Goal: Navigation & Orientation: Find specific page/section

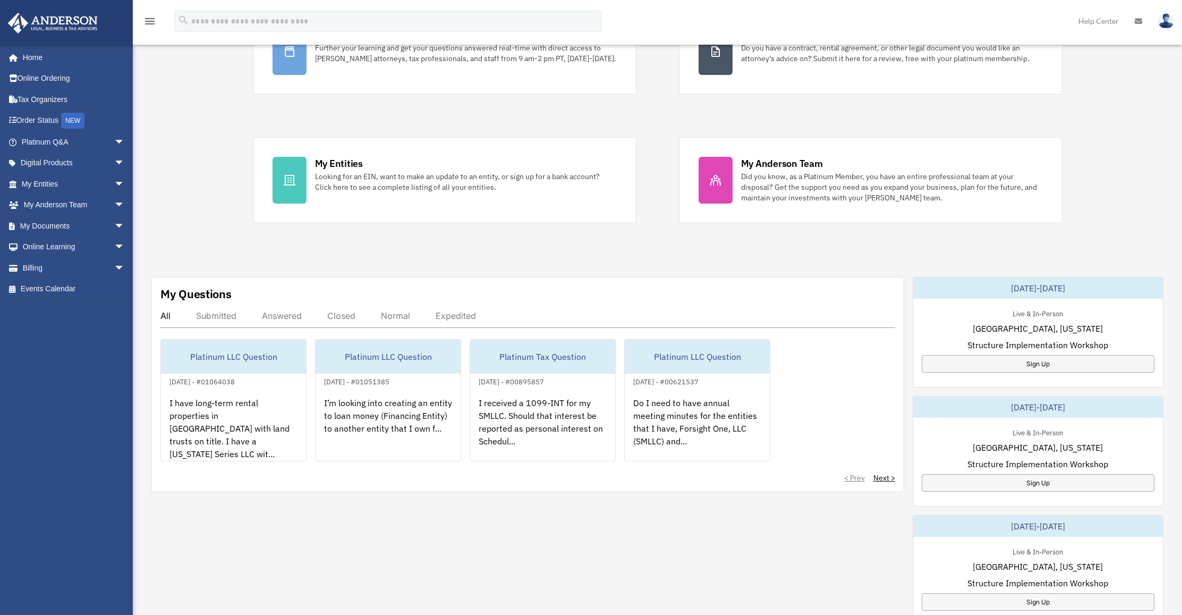
scroll to position [206, 0]
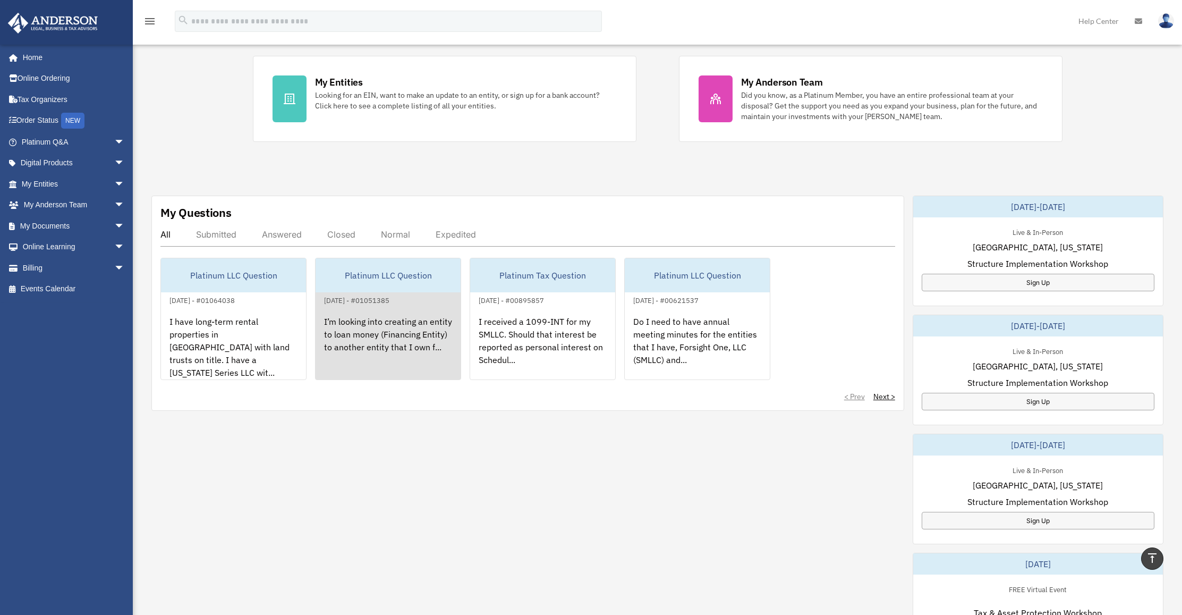
click at [362, 304] on link "Platinum LLC Question [DATE] - #01051385 I’m looking into creating an entity to…" at bounding box center [388, 319] width 146 height 122
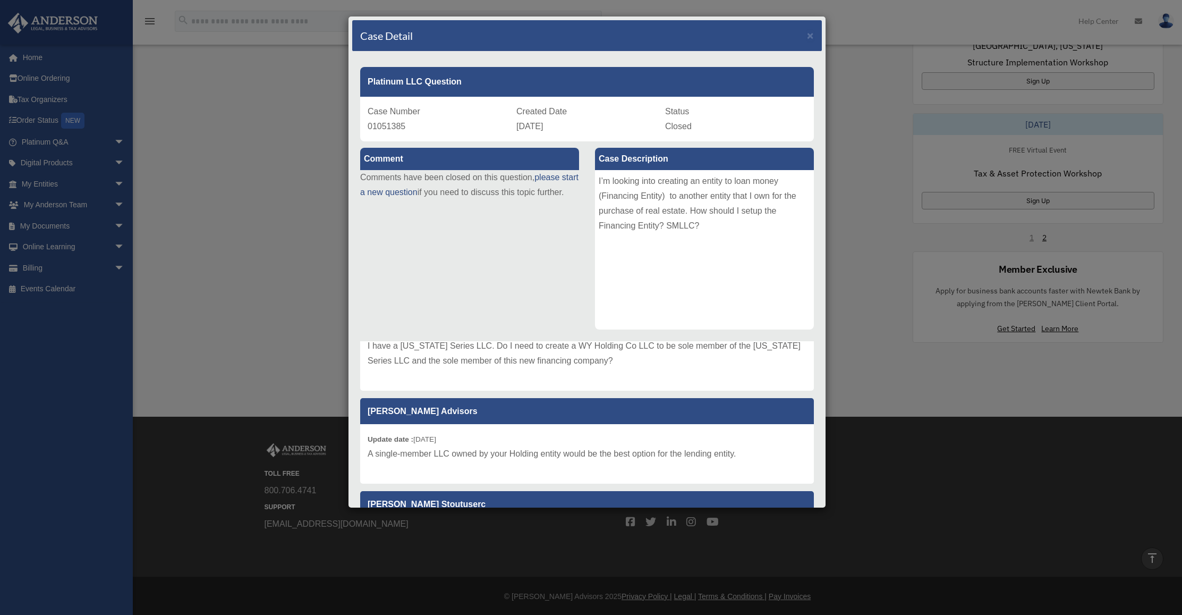
scroll to position [251, 0]
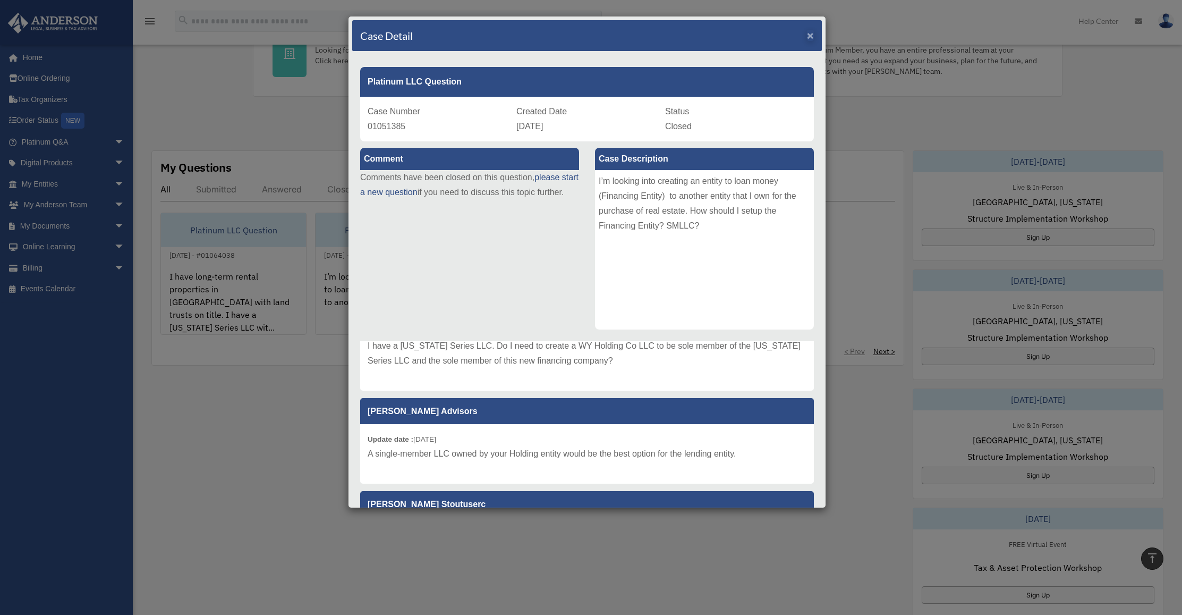
click at [807, 39] on span "×" at bounding box center [810, 35] width 7 height 12
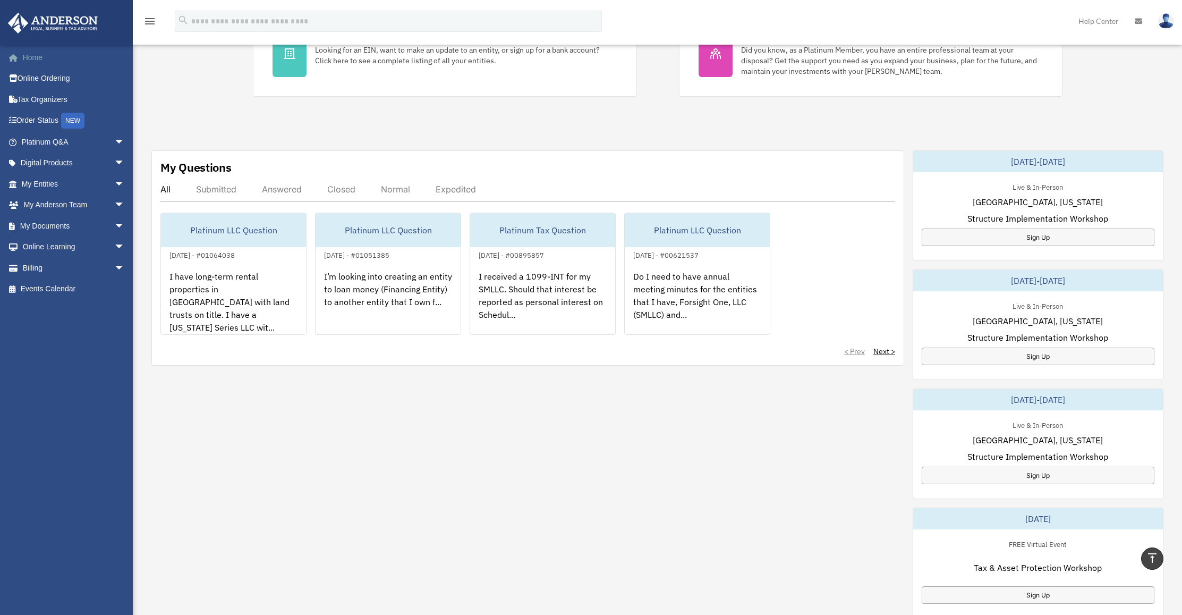
click at [72, 60] on link "Home" at bounding box center [73, 57] width 133 height 21
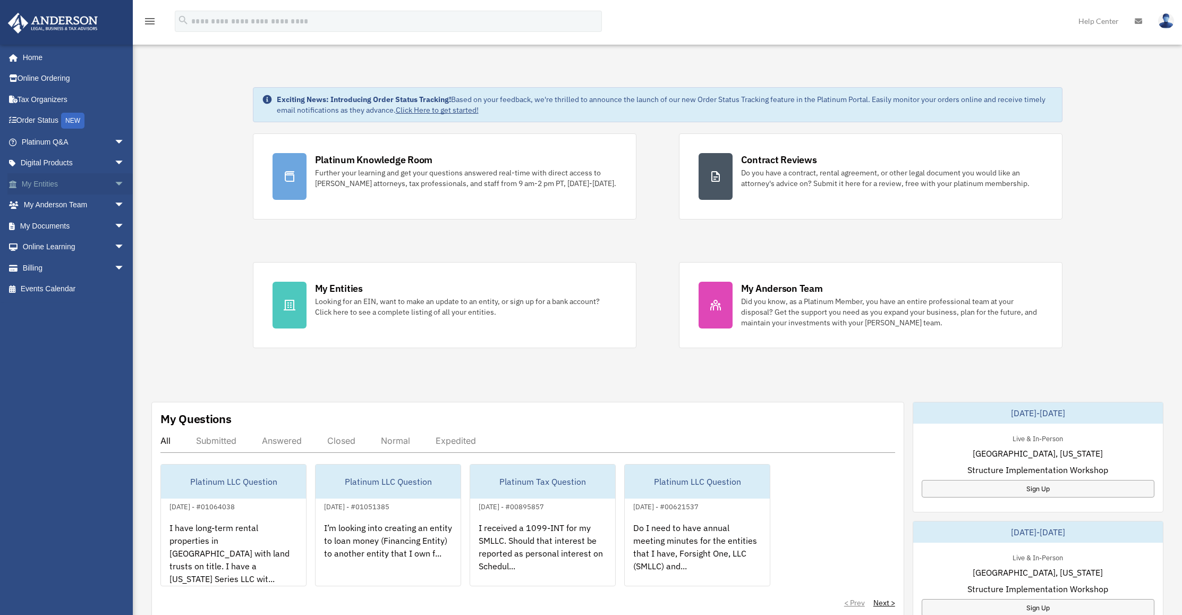
click at [83, 181] on link "My Entities arrow_drop_down" at bounding box center [73, 183] width 133 height 21
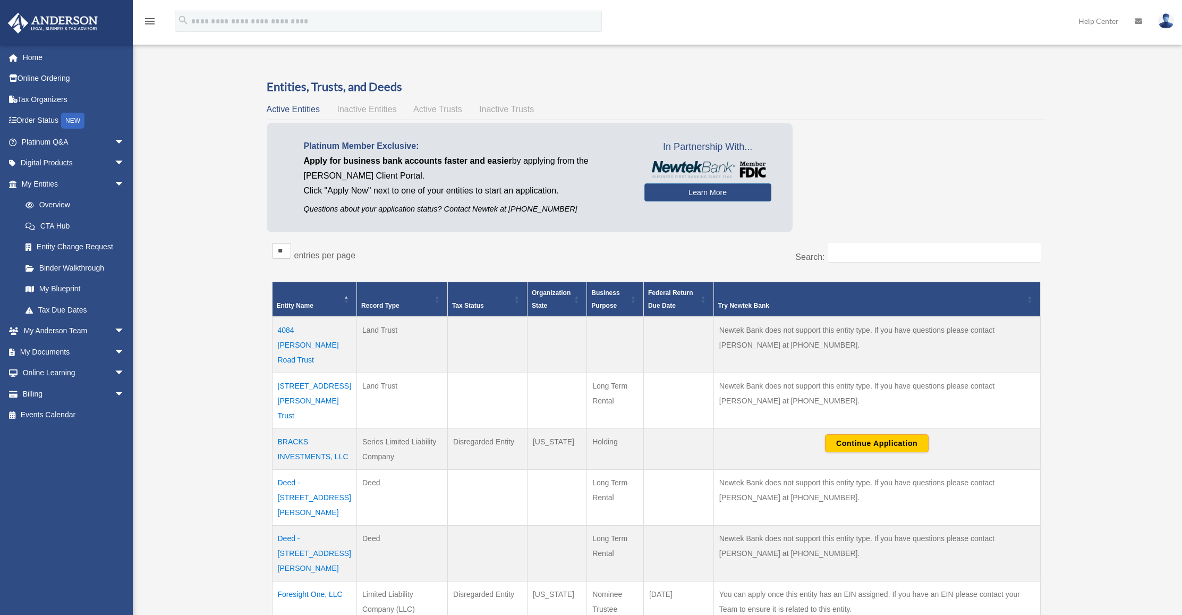
click at [357, 108] on span "Inactive Entities" at bounding box center [367, 109] width 60 height 9
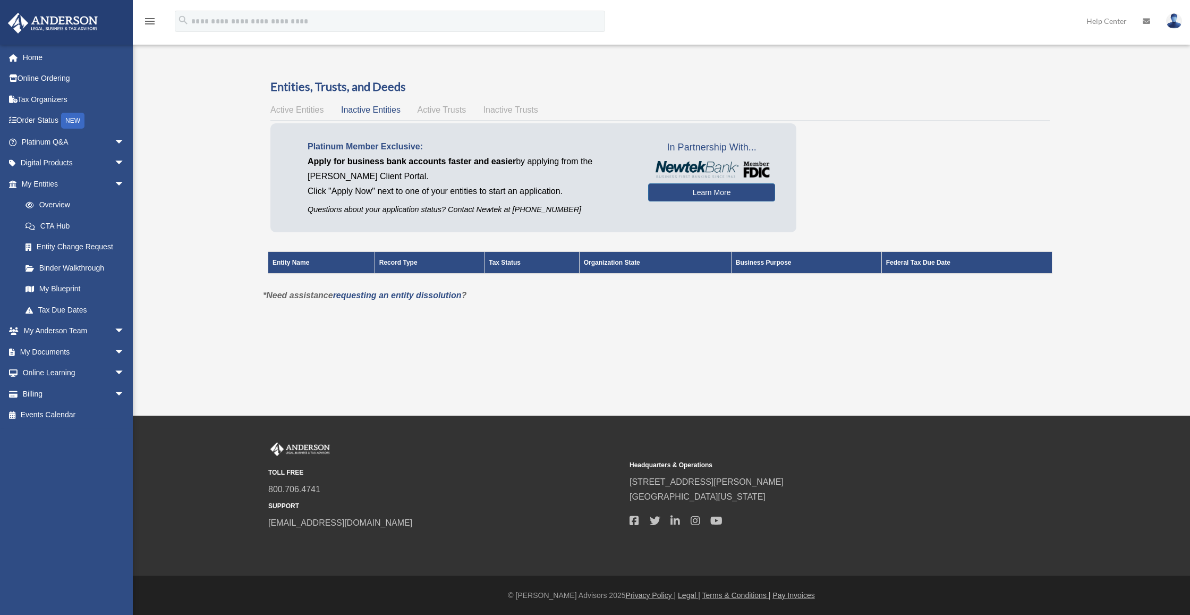
click at [431, 110] on span "Active Trusts" at bounding box center [442, 109] width 49 height 9
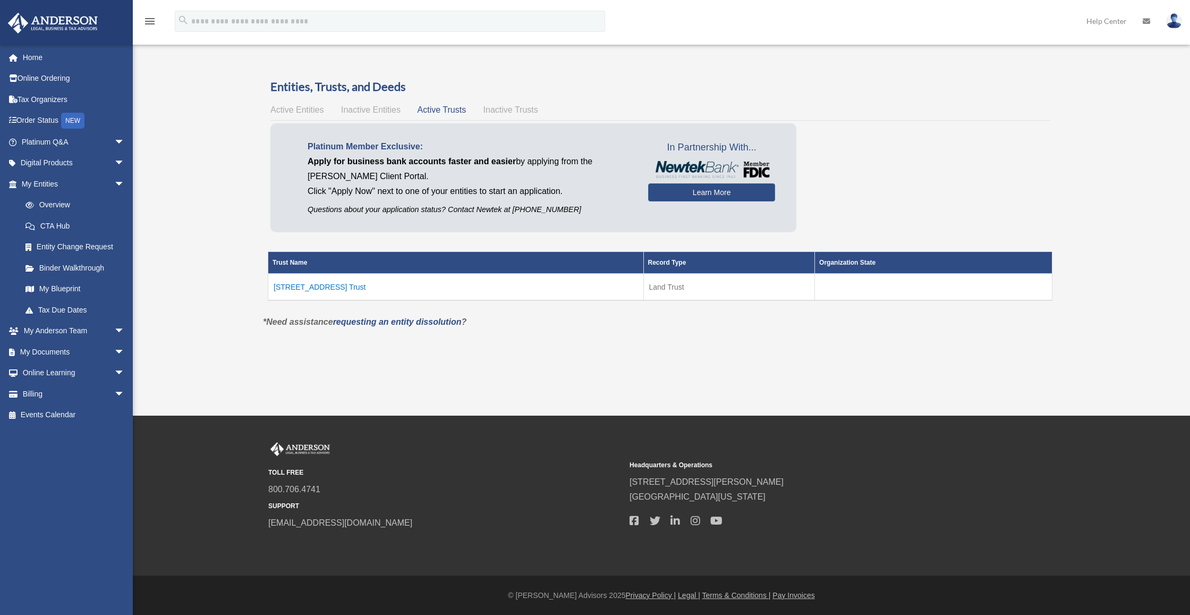
click at [487, 107] on span "Inactive Trusts" at bounding box center [511, 109] width 55 height 9
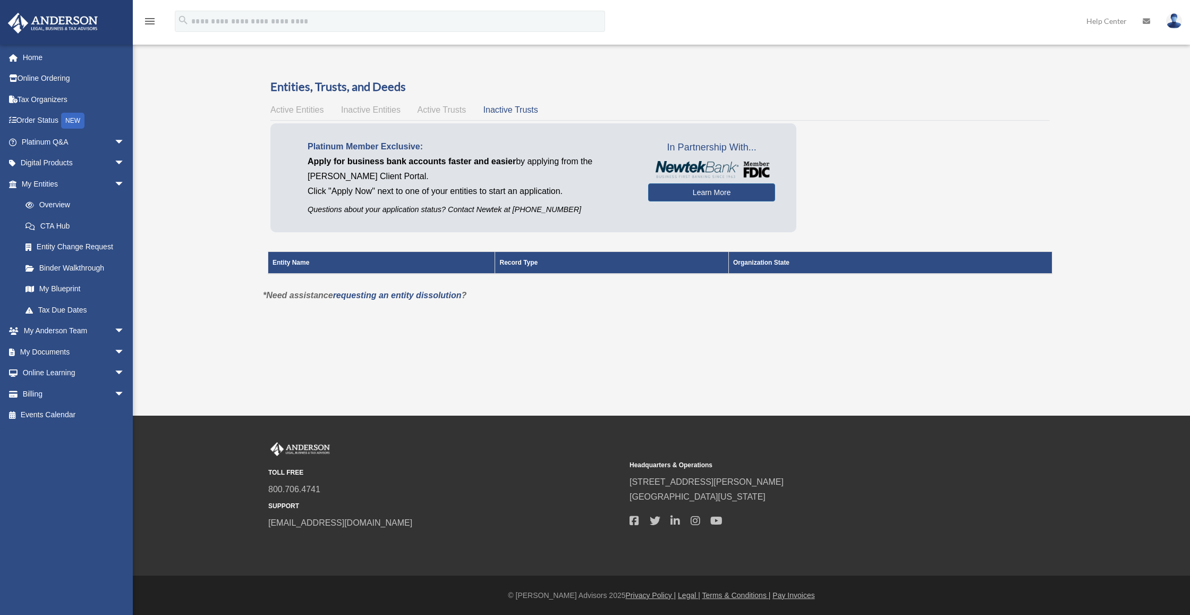
click at [452, 109] on span "Active Trusts" at bounding box center [442, 109] width 49 height 9
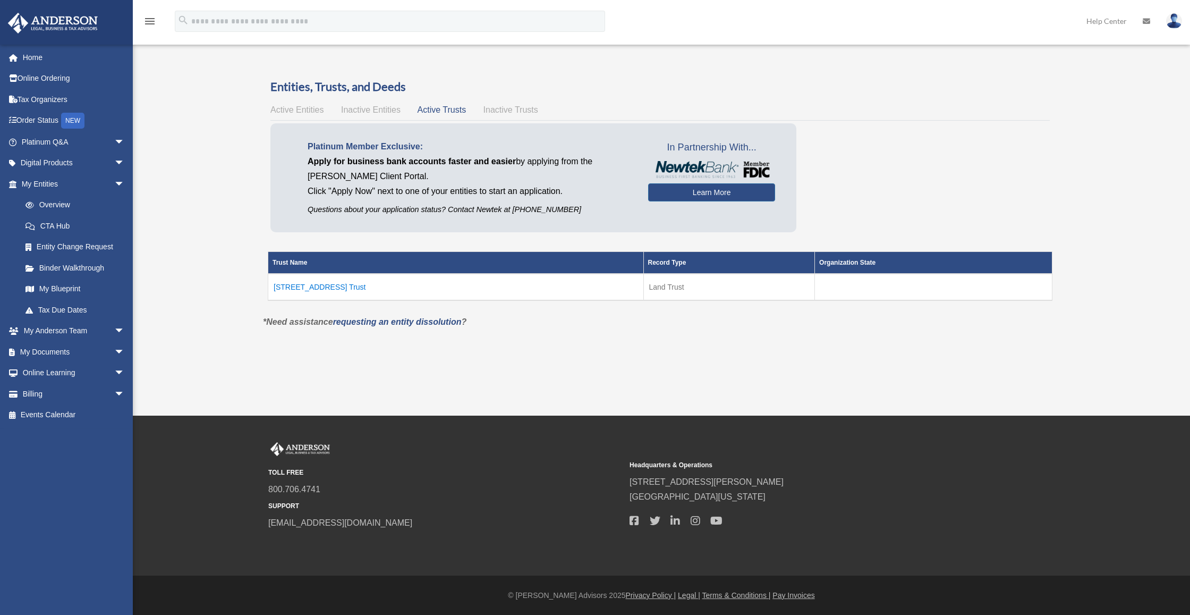
click at [304, 289] on td "[STREET_ADDRESS] Trust" at bounding box center [456, 287] width 376 height 27
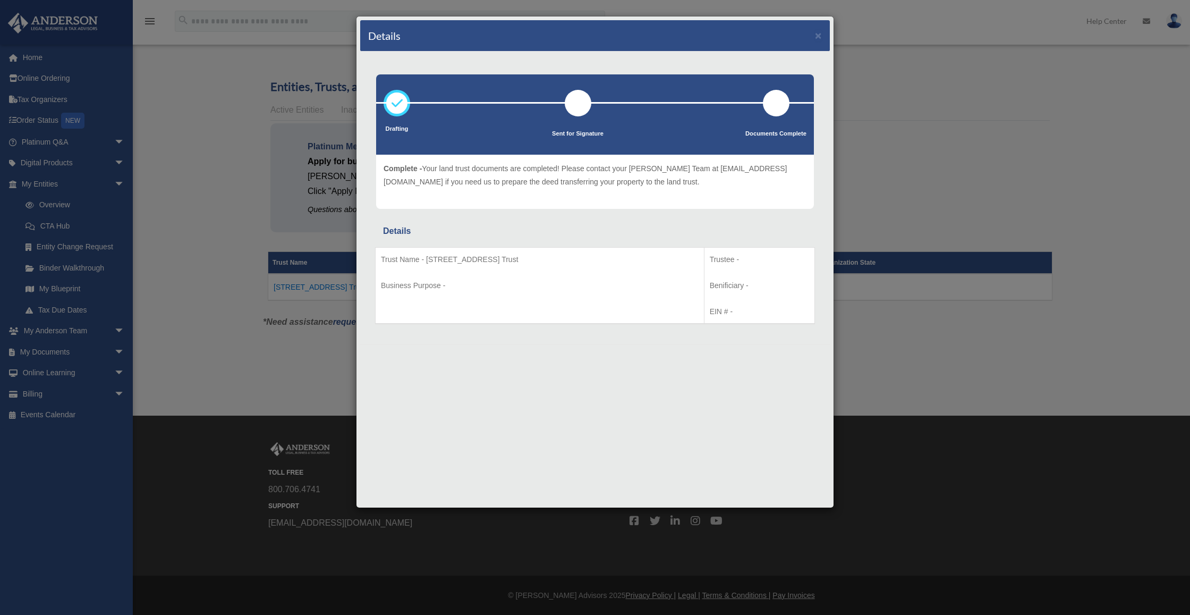
click at [822, 36] on div "Details ×" at bounding box center [595, 35] width 470 height 31
click at [818, 36] on button "×" at bounding box center [818, 35] width 7 height 11
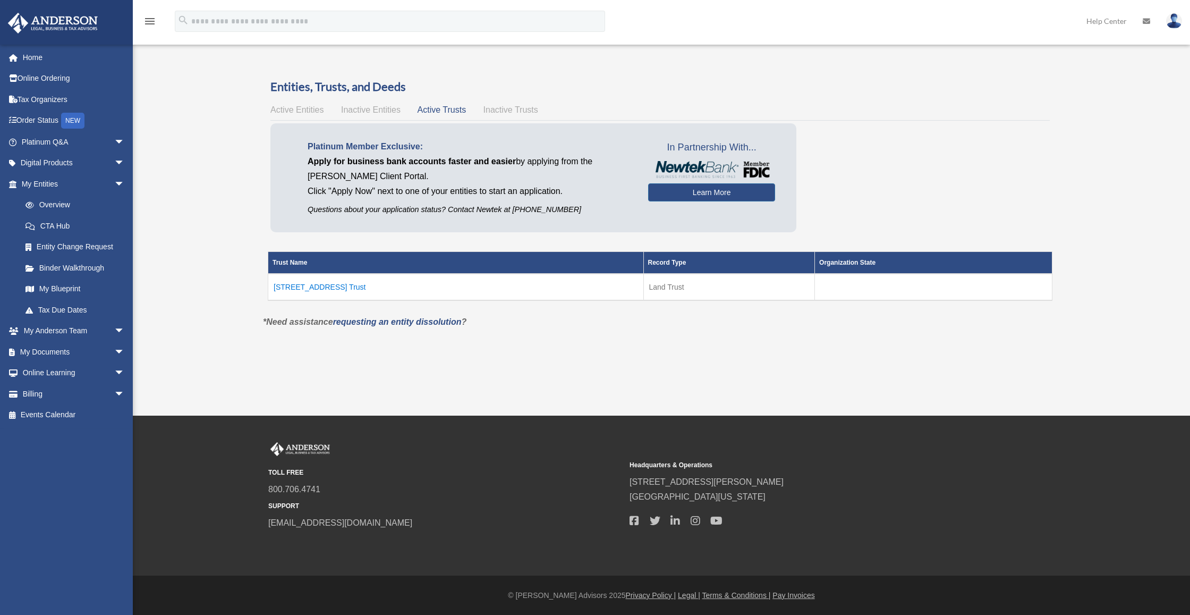
click at [358, 103] on div "Active Entities Inactive Entities Active Trusts Inactive Trusts" at bounding box center [659, 110] width 779 height 15
click at [367, 107] on span "Inactive Entities" at bounding box center [371, 109] width 60 height 9
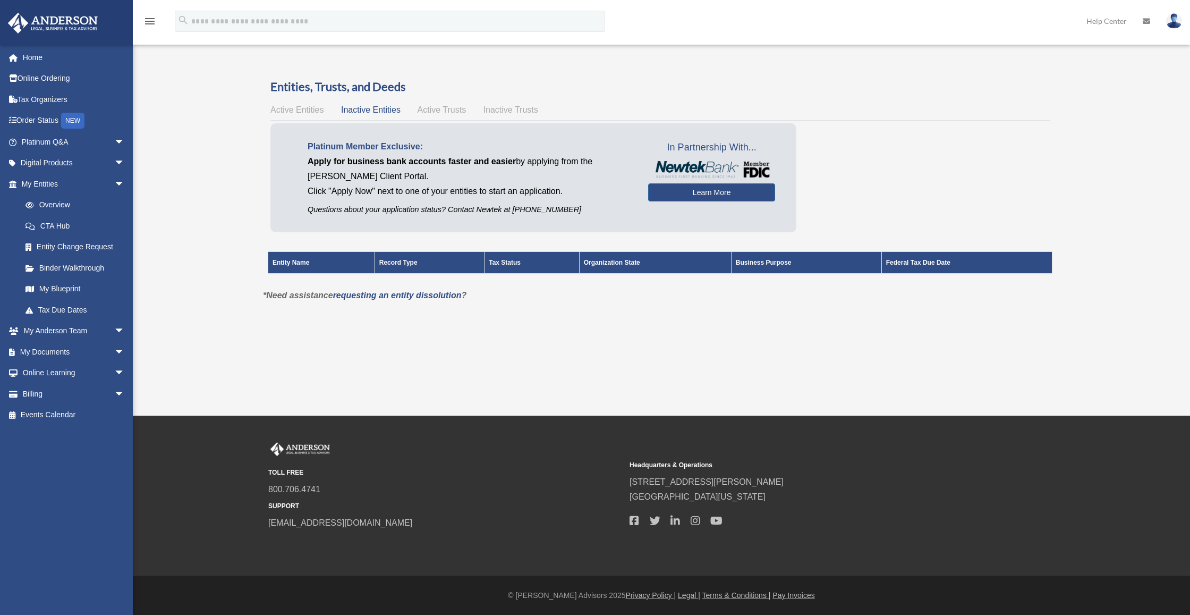
click at [421, 106] on span "Active Trusts" at bounding box center [442, 109] width 49 height 9
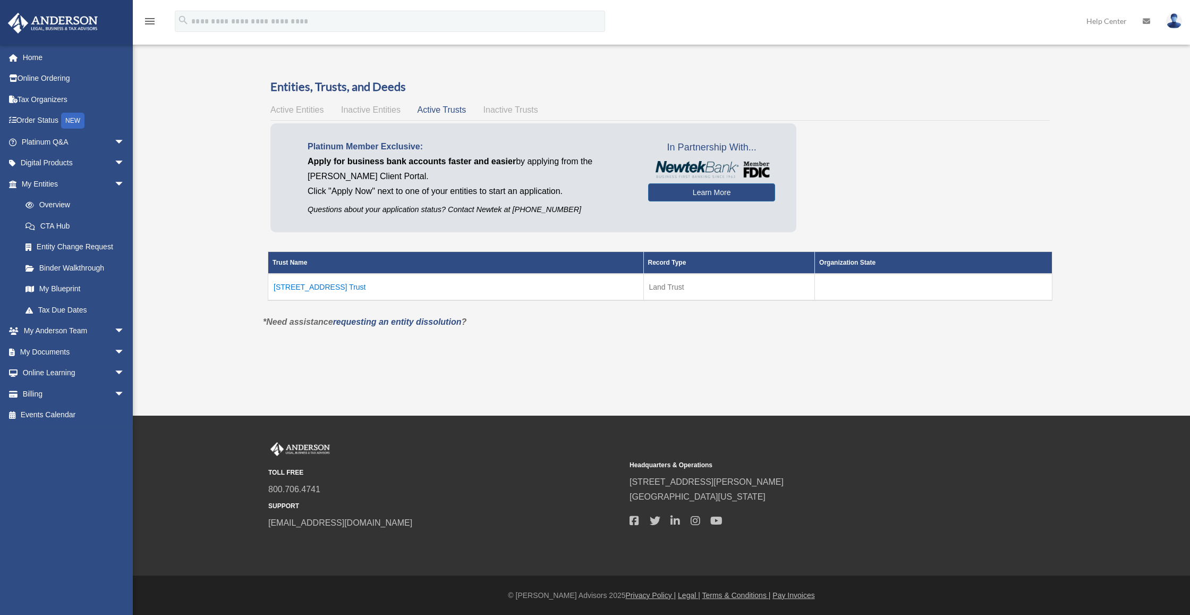
click at [303, 109] on span "Active Entities" at bounding box center [296, 109] width 53 height 9
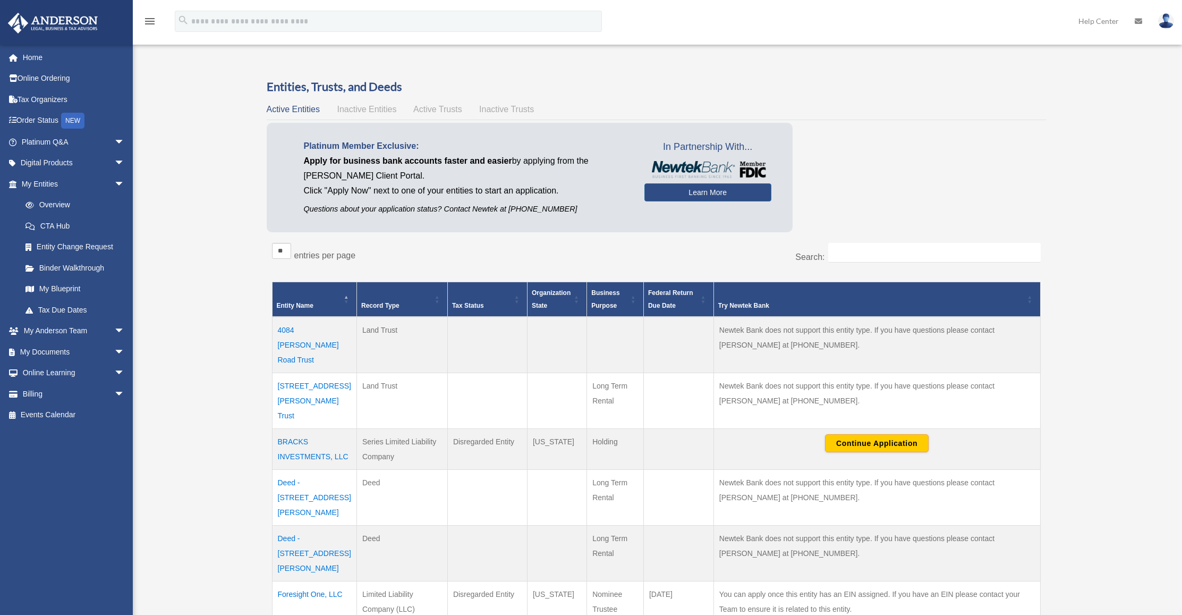
click at [509, 105] on span "Inactive Trusts" at bounding box center [506, 109] width 55 height 9
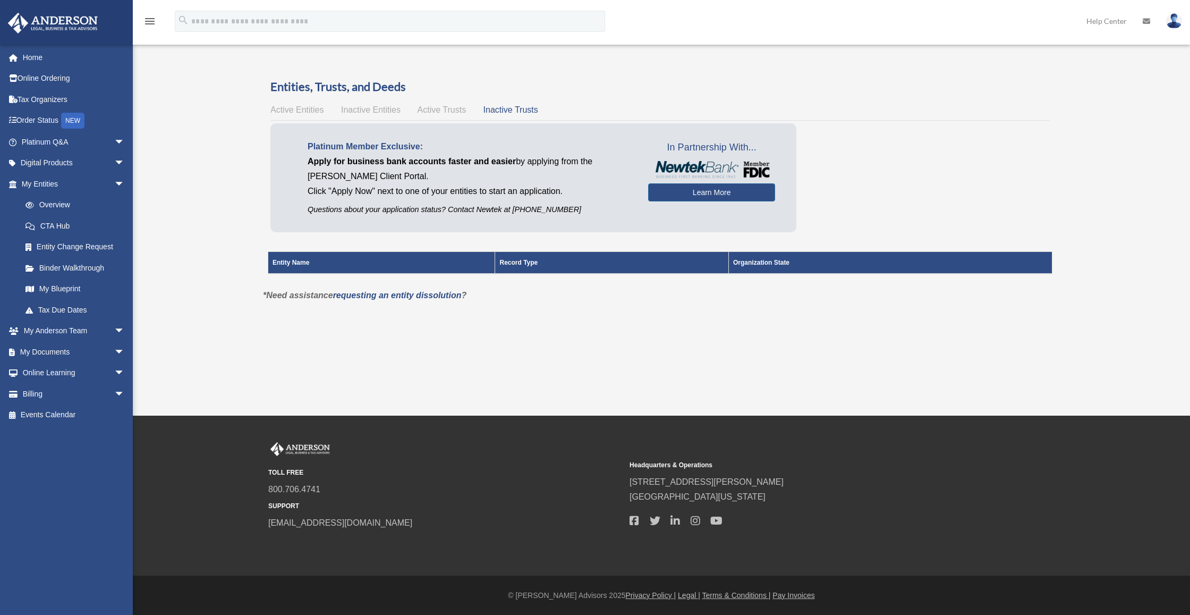
click at [434, 113] on span "Active Trusts" at bounding box center [442, 109] width 49 height 9
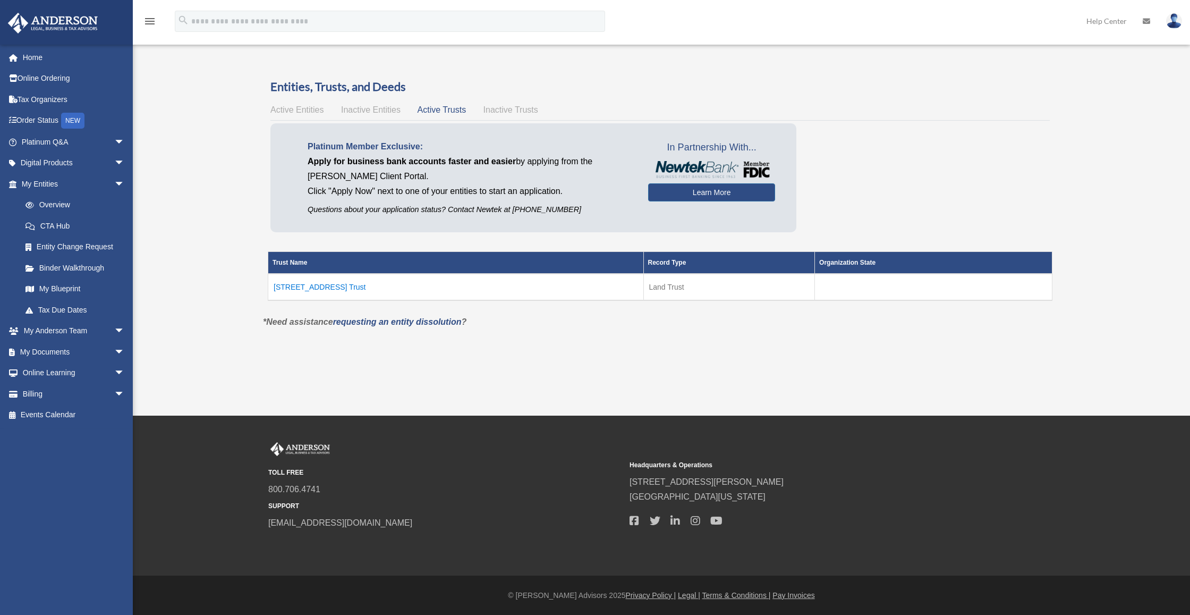
click at [295, 112] on span "Active Entities" at bounding box center [296, 109] width 53 height 9
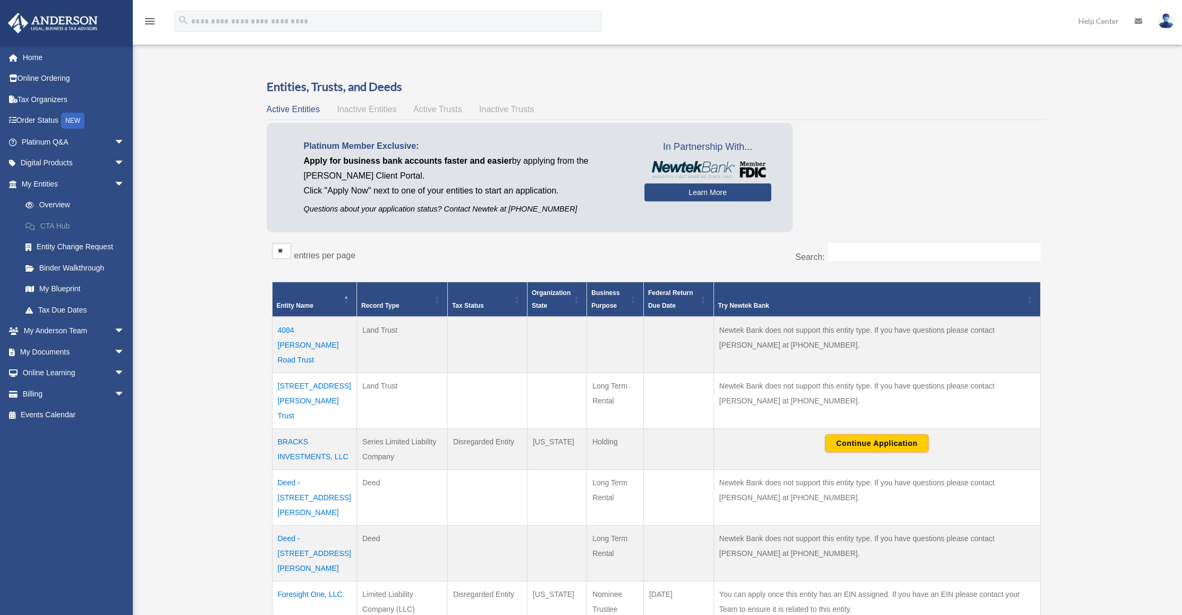
click at [55, 226] on link "CTA Hub" at bounding box center [78, 225] width 126 height 21
click at [55, 207] on link "Overview" at bounding box center [78, 204] width 126 height 21
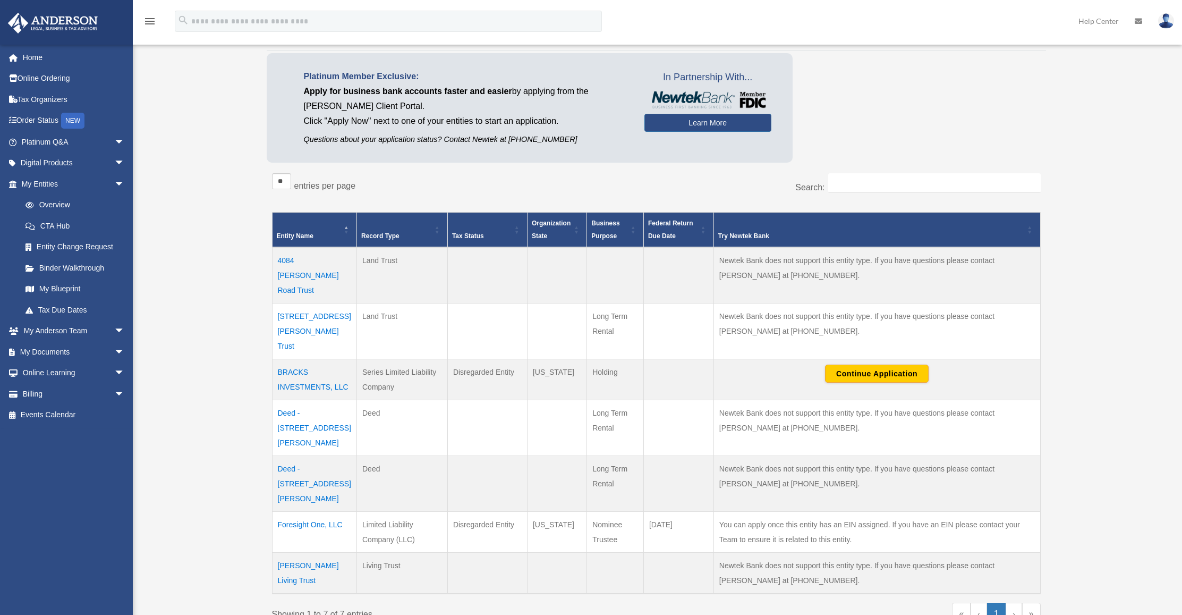
click at [307, 407] on td "Deed - 4084 Michael Road" at bounding box center [314, 428] width 84 height 56
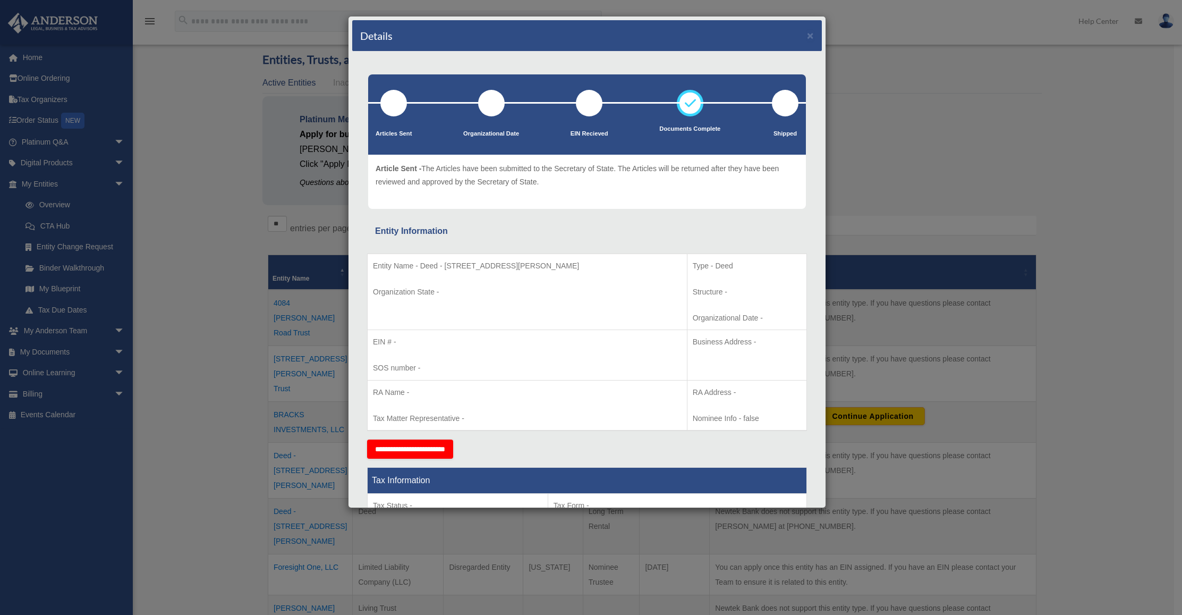
scroll to position [0, 0]
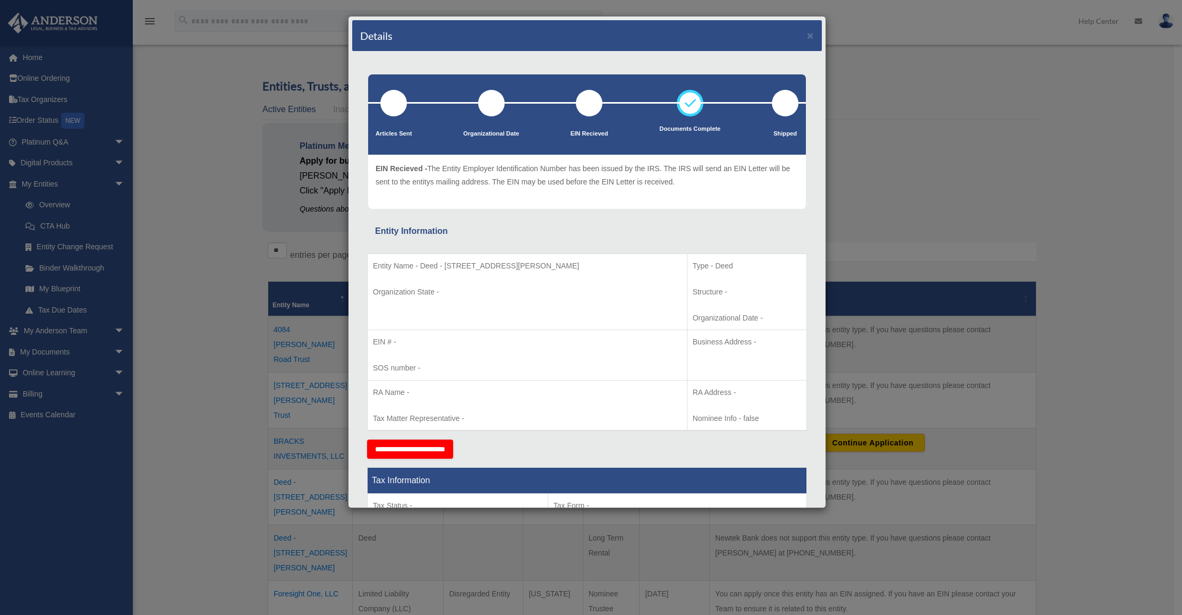
click at [799, 37] on div "Details ×" at bounding box center [587, 35] width 470 height 31
click at [807, 37] on button "×" at bounding box center [810, 35] width 7 height 11
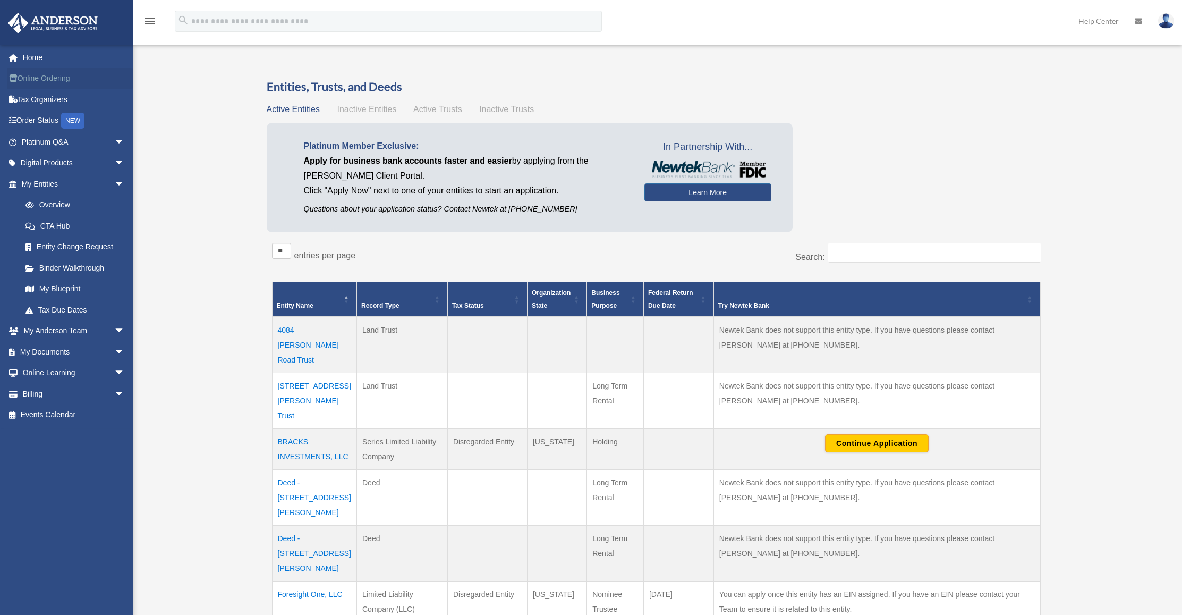
click at [48, 82] on link "Online Ordering" at bounding box center [73, 78] width 133 height 21
